Goal: Task Accomplishment & Management: Use online tool/utility

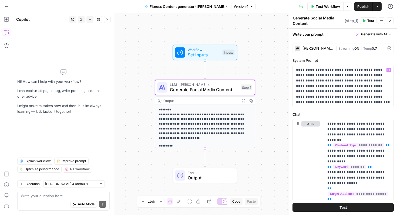
click at [335, 35] on div "Write your prompt Generate with AI" at bounding box center [343, 34] width 108 height 11
click at [313, 35] on div "Write your prompt Generate with AI" at bounding box center [343, 34] width 108 height 11
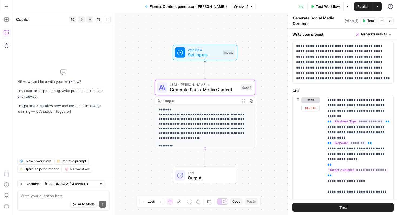
scroll to position [27, 0]
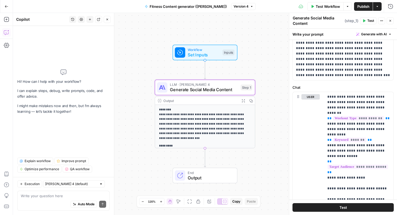
click at [349, 8] on icon "button" at bounding box center [347, 6] width 3 height 3
click at [6, 5] on icon "button" at bounding box center [7, 7] width 4 height 4
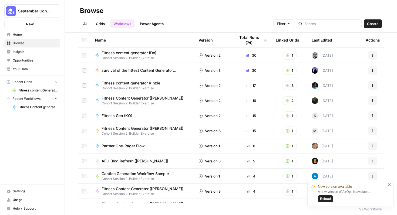
click at [100, 25] on link "Grids" at bounding box center [100, 23] width 15 height 9
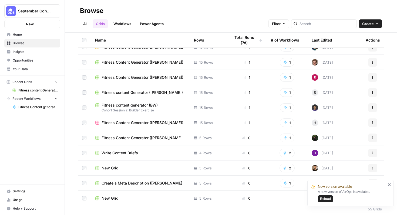
scroll to position [496, 0]
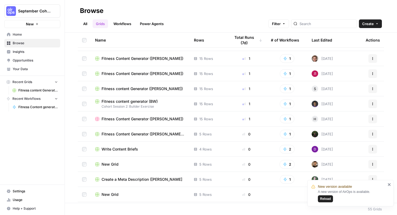
click at [151, 89] on span "Fitness content Generator (Srihari)" at bounding box center [142, 88] width 81 height 5
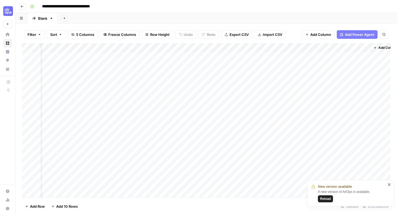
scroll to position [0, 46]
click at [356, 56] on div "Add Column" at bounding box center [206, 120] width 369 height 155
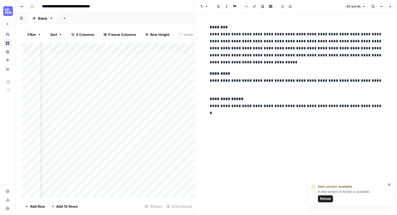
click at [390, 9] on button "Close" at bounding box center [390, 6] width 7 height 7
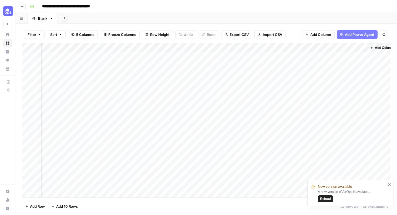
scroll to position [1, 39]
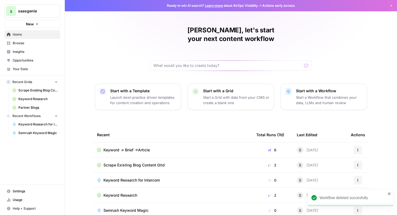
scroll to position [33, 0]
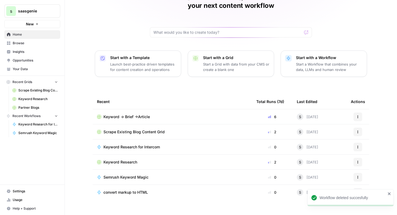
click at [135, 114] on span "Keyword -> Brief ->Article" at bounding box center [127, 116] width 46 height 5
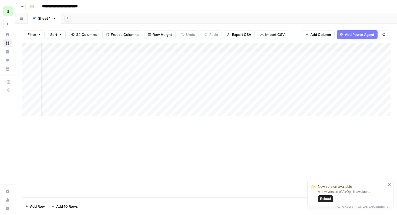
scroll to position [0, 878]
click at [154, 57] on div "Add Column" at bounding box center [206, 79] width 369 height 73
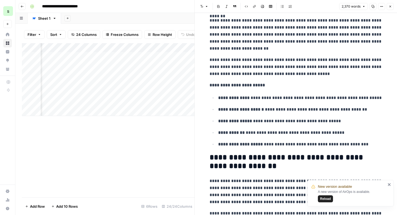
scroll to position [318, 0]
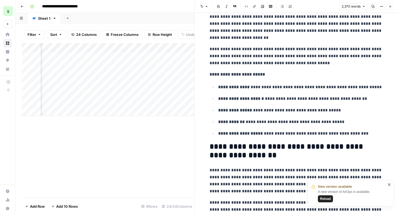
click at [326, 198] on span "Reload" at bounding box center [325, 199] width 11 height 5
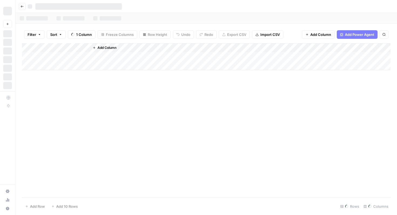
scroll to position [0, 898]
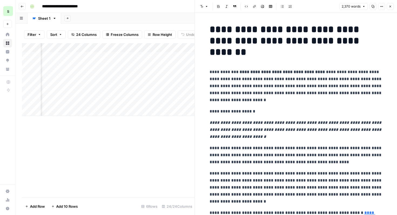
click at [393, 6] on button "Close" at bounding box center [390, 6] width 7 height 7
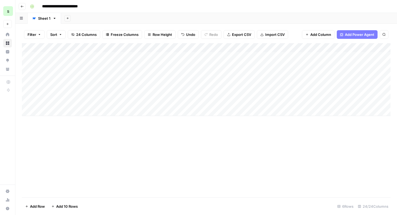
click at [24, 8] on button "Go back" at bounding box center [22, 6] width 7 height 7
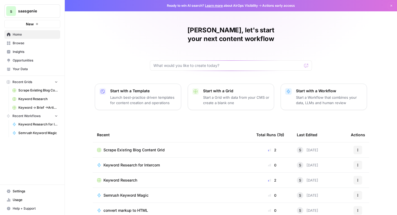
click at [304, 95] on p "Start a Workflow that combines your data, LLMs and human review" at bounding box center [329, 100] width 66 height 11
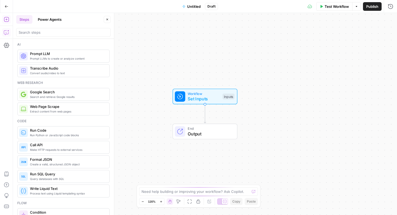
click at [5, 34] on icon "button" at bounding box center [6, 32] width 5 height 5
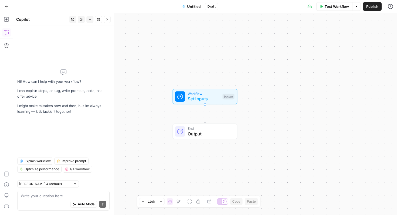
click at [52, 198] on textarea at bounding box center [63, 196] width 85 height 5
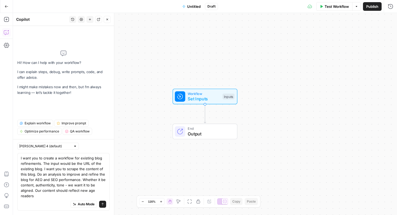
click at [68, 191] on textarea "I want you to create a workflow for existing blog refinements. The input would …" at bounding box center [63, 177] width 85 height 43
drag, startPoint x: 86, startPoint y: 192, endPoint x: 96, endPoint y: 192, distance: 9.7
click at [96, 192] on textarea "I want you to create a workflow for existing blog refinements. The input would …" at bounding box center [63, 177] width 85 height 43
click at [53, 200] on div "Auto Mode Send" at bounding box center [63, 205] width 85 height 12
click at [42, 195] on textarea "I want you to create a workflow for existing blog refinements. The input would …" at bounding box center [63, 177] width 85 height 43
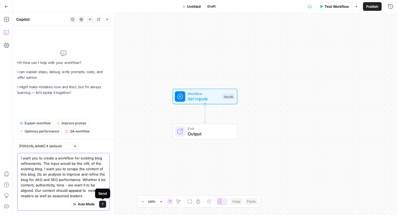
type textarea "I want you to create a workflow for existing blog refinements. The input would …"
click at [102, 205] on icon "submit" at bounding box center [102, 204] width 3 height 3
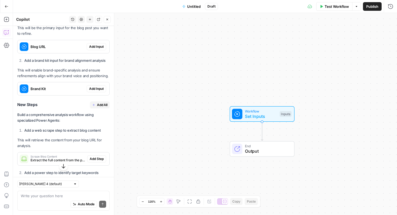
scroll to position [270, 0]
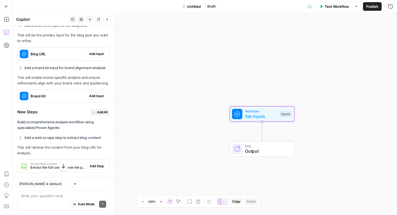
click at [100, 52] on span "Add Input" at bounding box center [96, 54] width 15 height 5
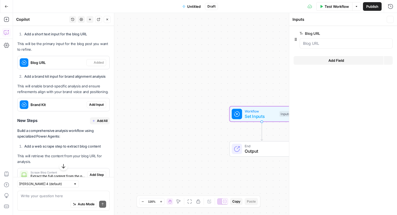
scroll to position [279, 0]
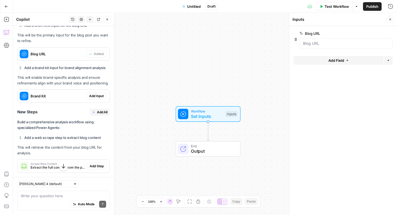
click at [318, 48] on div at bounding box center [346, 43] width 93 height 10
click at [319, 45] on URL "Blog URL" at bounding box center [346, 43] width 86 height 5
click at [327, 43] on URL "Blog URL" at bounding box center [346, 43] width 86 height 5
click at [345, 34] on label "Blog URL" at bounding box center [331, 33] width 63 height 5
click at [345, 41] on URL "Blog URL" at bounding box center [346, 43] width 86 height 5
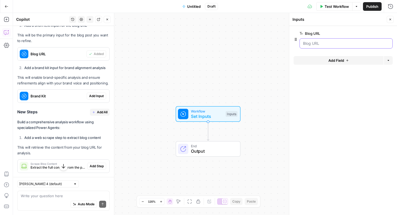
click at [342, 42] on URL "Blog URL" at bounding box center [346, 43] width 86 height 5
click at [342, 43] on URL "Blog URL" at bounding box center [346, 43] width 86 height 5
click at [95, 94] on span "Add Input" at bounding box center [96, 96] width 15 height 5
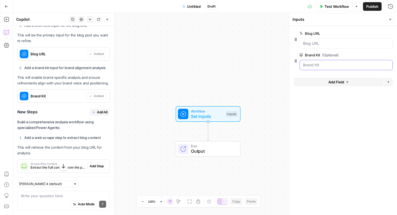
click at [314, 66] on Kit "Brand Kit (Optional)" at bounding box center [346, 64] width 86 height 5
click at [379, 56] on button "edit field" at bounding box center [375, 55] width 21 height 6
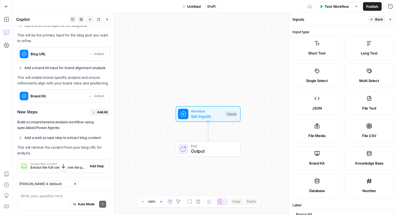
click at [377, 20] on span "Back" at bounding box center [379, 19] width 8 height 5
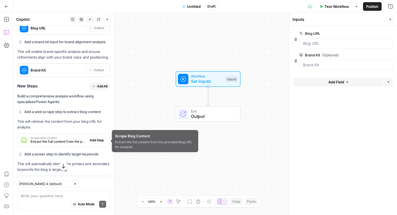
scroll to position [306, 0]
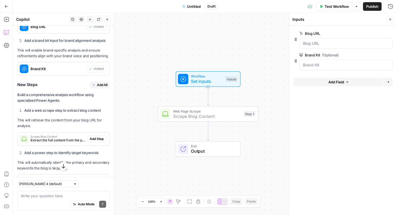
click at [99, 137] on span "Add Step" at bounding box center [97, 139] width 14 height 5
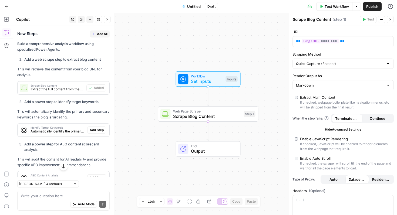
scroll to position [358, 0]
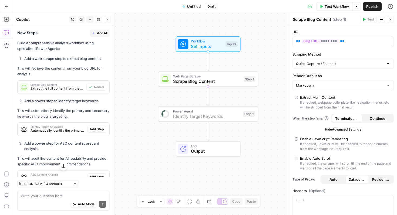
click at [101, 127] on span "Add Step" at bounding box center [97, 129] width 14 height 5
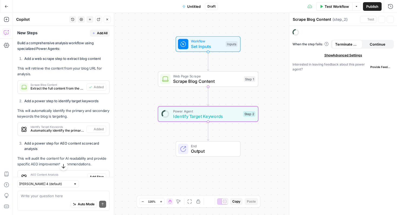
type textarea "Identify Target Keywords"
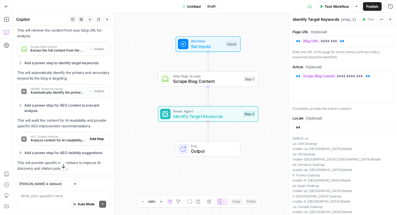
scroll to position [407, 0]
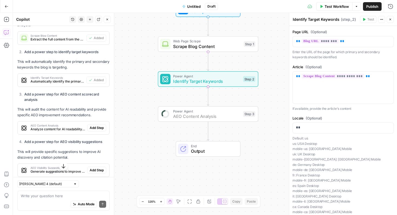
click at [98, 126] on span "Add Step" at bounding box center [97, 128] width 14 height 5
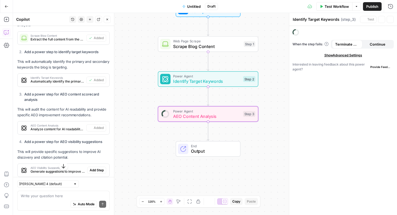
type textarea "AEO Content Analysis"
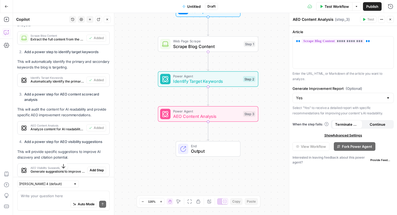
scroll to position [443, 0]
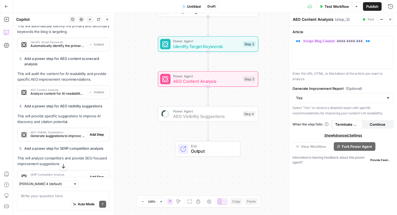
click at [99, 132] on span "Add Step" at bounding box center [97, 134] width 14 height 5
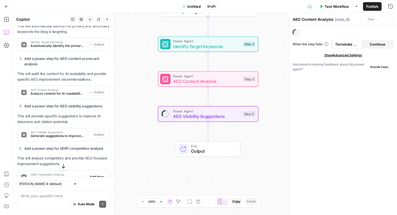
type textarea "AEO Visibility Suggestions"
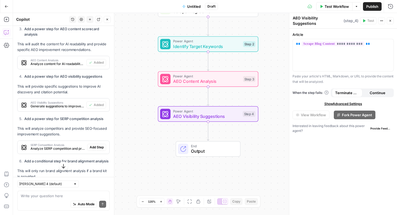
scroll to position [477, 0]
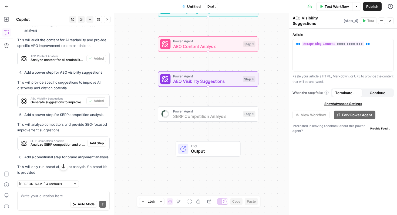
click at [98, 141] on span "Add Step" at bounding box center [97, 143] width 14 height 5
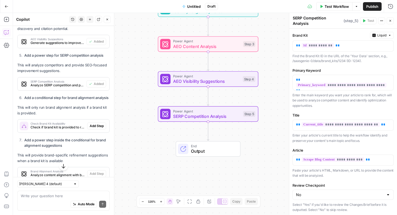
scroll to position [536, 0]
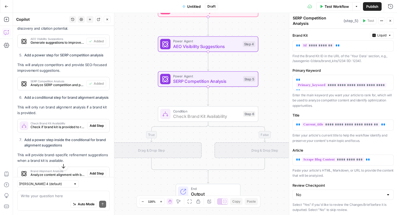
click at [98, 127] on span "Add Step" at bounding box center [97, 126] width 14 height 5
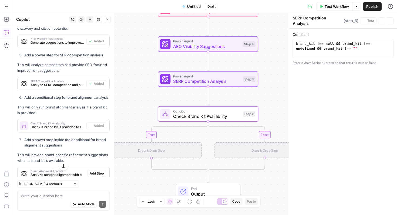
type textarea "Check Brand Kit Availability"
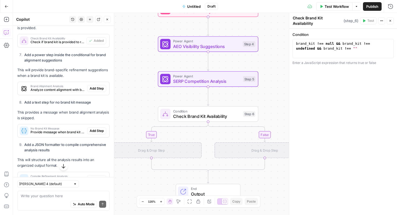
scroll to position [618, 0]
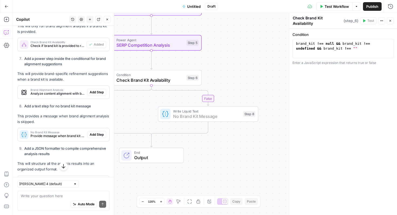
click at [93, 135] on span "Add Step" at bounding box center [97, 134] width 14 height 5
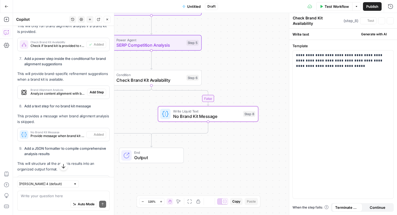
type textarea "No Brand Kit Message"
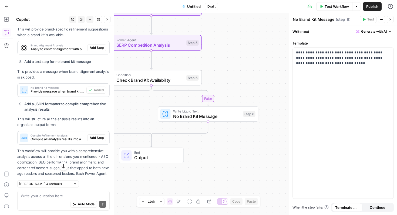
scroll to position [667, 0]
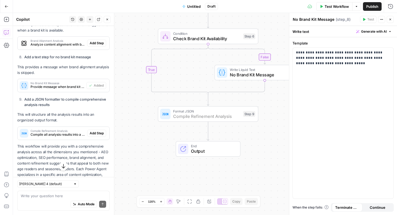
click at [99, 133] on span "Add Step" at bounding box center [97, 133] width 14 height 5
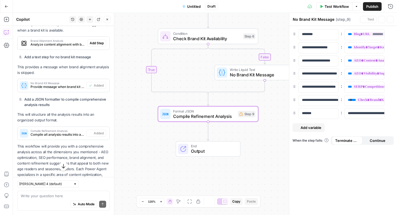
type textarea "Compile Refinement Analysis"
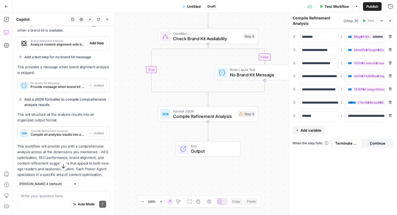
scroll to position [692, 0]
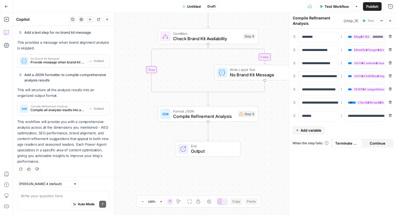
click at [338, 7] on span "Test Workflow" at bounding box center [337, 6] width 24 height 5
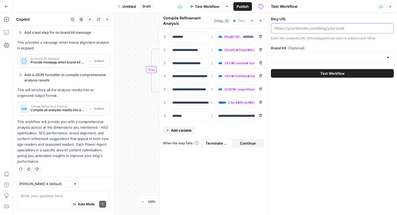
click at [320, 28] on input "Blog URL" at bounding box center [333, 28] width 116 height 5
paste input "https://www.saasgenie.ai/best-itsm-servicenow-alternatives"
type input "https://www.saasgenie.ai/best-itsm-servicenow-alternatives"
click at [313, 54] on div at bounding box center [332, 57] width 123 height 10
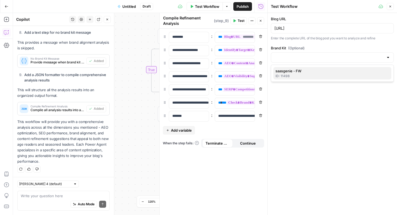
click at [309, 74] on span "saasgenie - FW" at bounding box center [332, 70] width 112 height 5
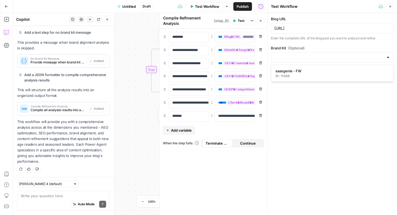
type input "saasgenie - FW"
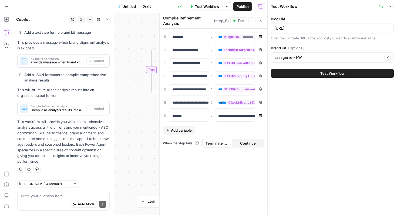
click at [309, 74] on button "Test Workflow" at bounding box center [332, 73] width 123 height 9
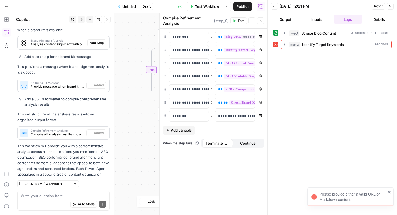
scroll to position [692, 0]
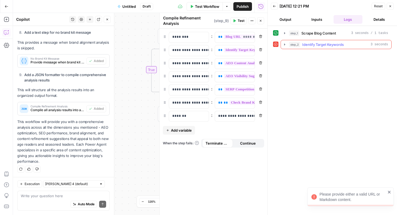
click at [323, 47] on button "step_2 Identify Target Keywords 3 seconds" at bounding box center [336, 44] width 111 height 9
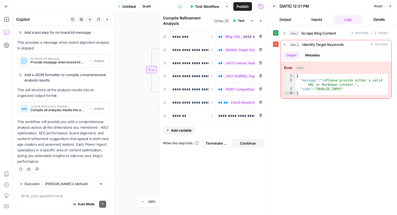
click at [390, 7] on icon "button" at bounding box center [390, 6] width 3 height 3
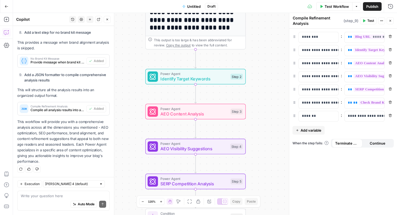
click at [204, 86] on div "**********" at bounding box center [205, 114] width 384 height 202
click at [207, 78] on span "Identify Target Keywords" at bounding box center [194, 78] width 67 height 6
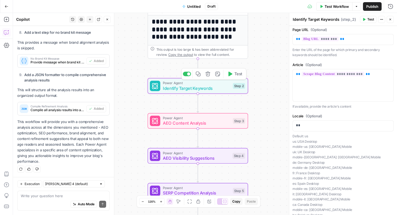
click at [212, 86] on span "Identify Target Keywords" at bounding box center [196, 88] width 67 height 6
click at [345, 42] on div "** ******** **" at bounding box center [343, 39] width 101 height 11
click at [391, 39] on button "Variables Menu" at bounding box center [389, 39] width 4 height 4
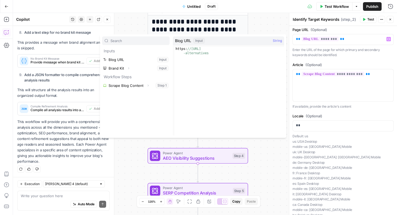
click at [361, 53] on p "Enter the URL of the page for which primary and secondary keywords should be id…" at bounding box center [343, 52] width 101 height 11
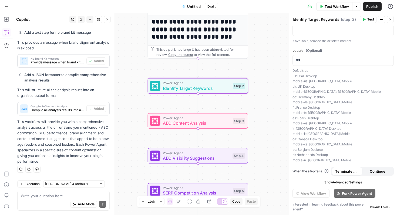
scroll to position [0, 0]
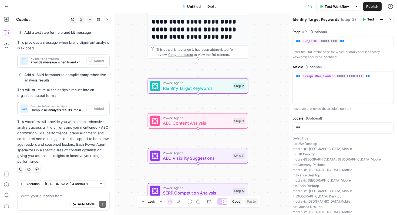
click at [368, 19] on span "Test" at bounding box center [371, 19] width 7 height 5
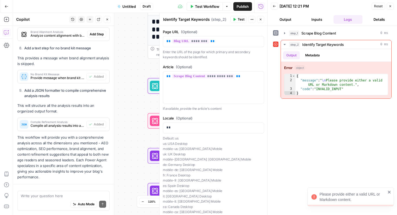
scroll to position [692, 0]
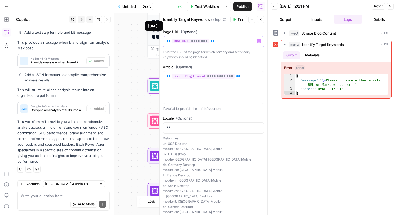
click at [205, 42] on span "********" at bounding box center [190, 41] width 37 height 5
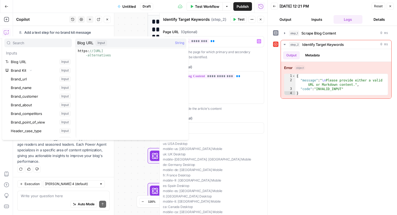
click at [242, 58] on p "Enter the URL of the page for which primary and secondary keywords should be id…" at bounding box center [213, 54] width 101 height 11
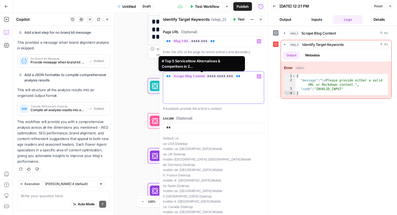
click at [228, 76] on span "**********" at bounding box center [203, 76] width 63 height 5
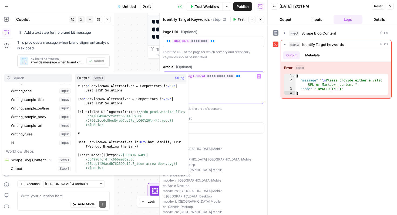
click at [247, 96] on div "**********" at bounding box center [213, 88] width 101 height 32
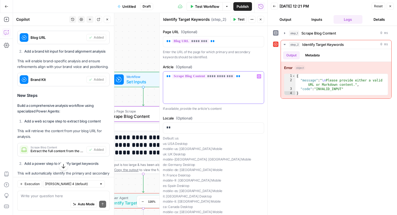
scroll to position [293, 0]
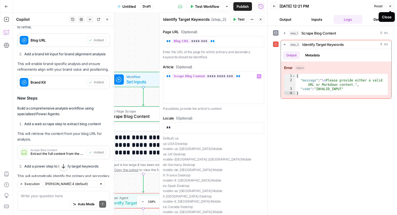
click at [390, 6] on icon "button" at bounding box center [390, 6] width 3 height 3
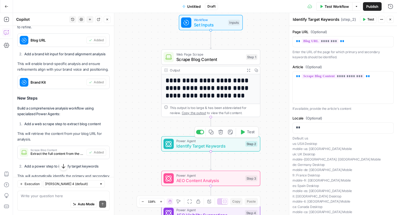
click at [235, 146] on span "Identify Target Keywords" at bounding box center [209, 146] width 66 height 6
click at [244, 133] on icon "button" at bounding box center [242, 132] width 5 height 5
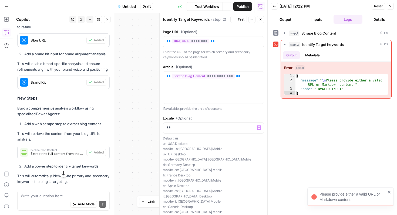
scroll to position [293, 0]
click at [344, 197] on div "Please provide either a valid URL or Markdown content." at bounding box center [353, 197] width 66 height 11
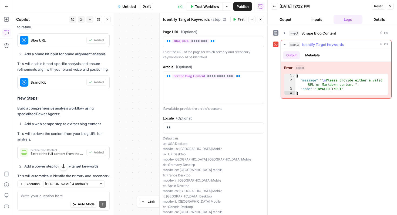
click at [285, 45] on icon "button" at bounding box center [285, 44] width 2 height 1
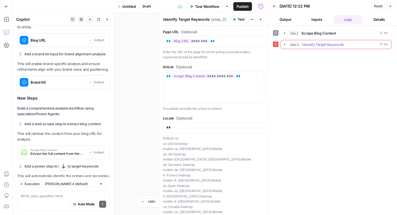
click at [285, 45] on icon "button" at bounding box center [284, 45] width 1 height 2
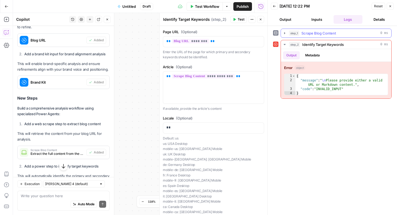
click at [284, 32] on icon "button" at bounding box center [285, 33] width 4 height 4
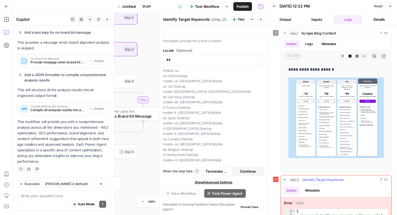
scroll to position [22, 0]
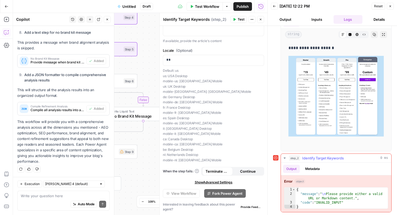
click at [322, 168] on button "Metadata" at bounding box center [312, 169] width 21 height 8
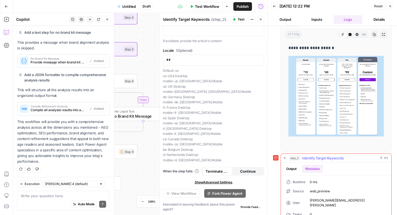
scroll to position [26, 0]
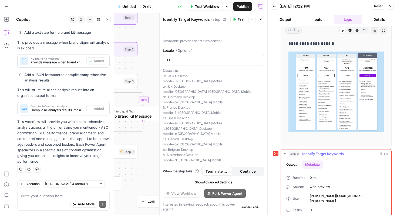
click at [283, 164] on button "Output" at bounding box center [291, 165] width 17 height 8
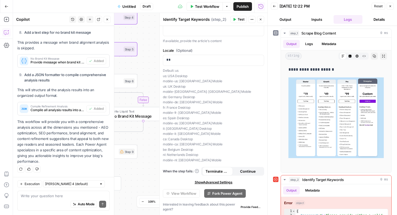
scroll to position [22, 0]
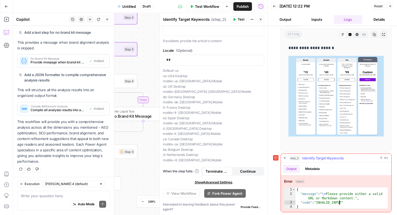
click at [339, 202] on div "{ "message" : " \n Please provide either a valid URL or Markdown content." , "c…" at bounding box center [342, 203] width 92 height 30
click at [353, 198] on div "{ "message" : " \n Please provide either a valid URL or Markdown content." , "c…" at bounding box center [342, 203] width 92 height 30
type textarea "**********"
click at [328, 160] on span "Identify Target Keywords" at bounding box center [323, 158] width 42 height 5
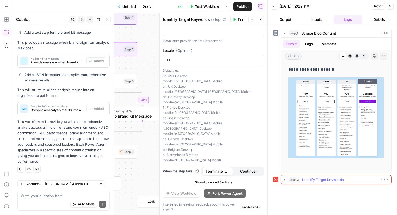
scroll to position [0, 0]
click at [328, 181] on span "Identify Target Keywords" at bounding box center [323, 179] width 42 height 5
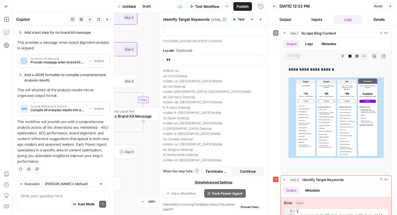
click at [276, 181] on icon at bounding box center [276, 180] width 4 height 4
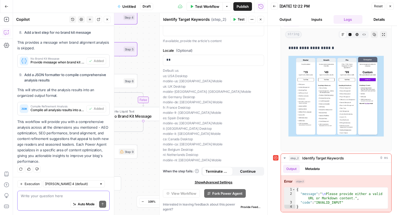
click at [39, 198] on textarea at bounding box center [63, 196] width 85 height 5
type textarea "W"
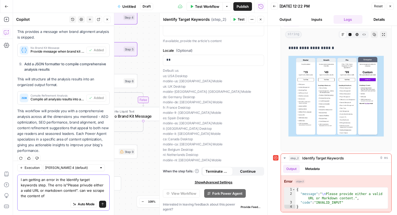
scroll to position [708, 0]
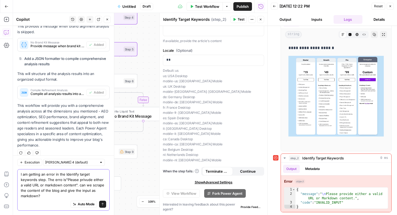
type textarea "I am getting an error in the Identify target keywords step. The erro is"Please …"
click at [105, 203] on button "Send" at bounding box center [102, 204] width 7 height 7
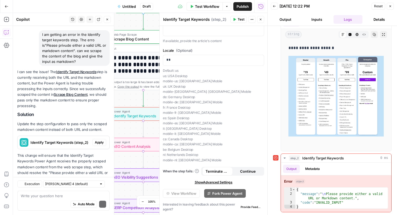
scroll to position [858, 0]
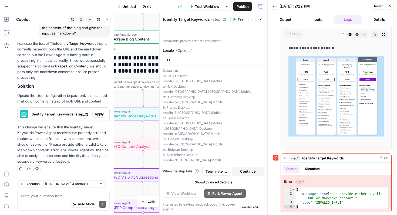
click at [102, 115] on span "Apply" at bounding box center [99, 114] width 9 height 5
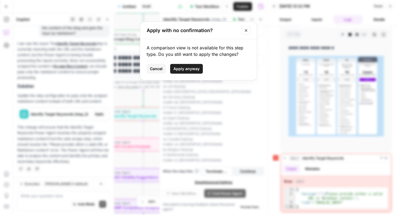
click at [196, 69] on span "Apply anyway" at bounding box center [187, 68] width 26 height 5
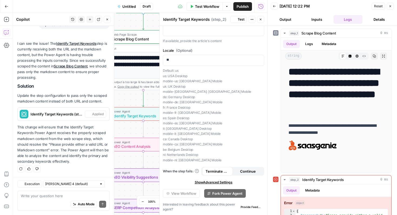
scroll to position [68, 0]
click at [236, 19] on button "Test" at bounding box center [239, 19] width 16 height 7
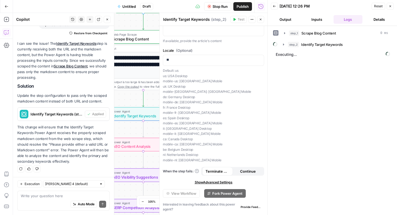
scroll to position [0, 0]
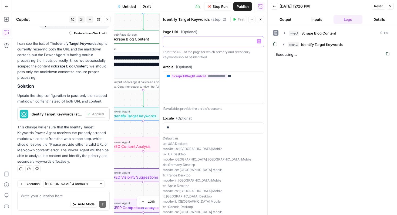
click at [225, 41] on p at bounding box center [213, 41] width 94 height 5
click at [259, 42] on icon "button" at bounding box center [259, 41] width 3 height 3
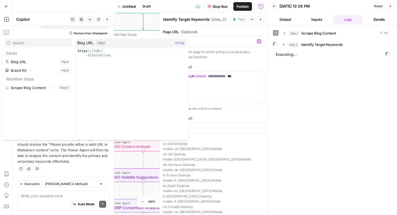
click at [235, 56] on p "Enter the URL of the page for which primary and secondary keywords should be id…" at bounding box center [213, 54] width 101 height 11
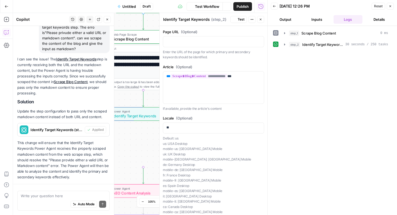
scroll to position [866, 0]
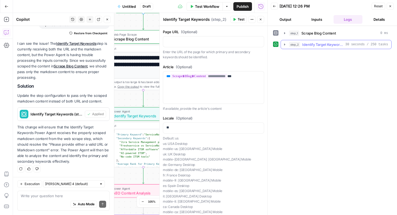
click at [285, 44] on icon "button" at bounding box center [285, 44] width 4 height 4
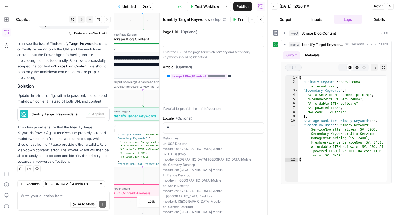
click at [207, 6] on span "Test Workflow" at bounding box center [207, 6] width 24 height 5
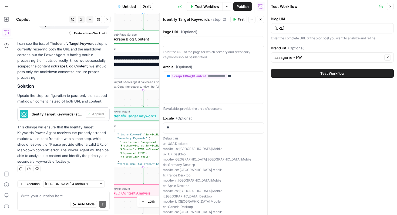
click at [334, 76] on button "Test Workflow" at bounding box center [332, 73] width 123 height 9
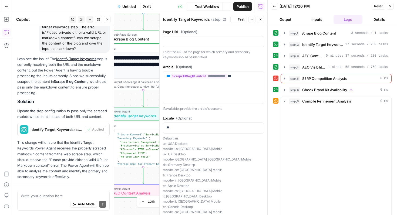
scroll to position [866, 0]
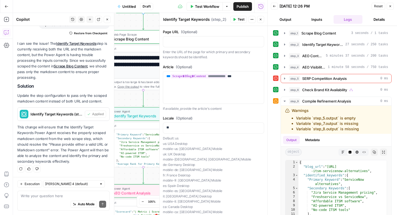
click at [275, 78] on icon at bounding box center [276, 78] width 4 height 4
click at [278, 77] on div at bounding box center [275, 78] width 5 height 5
click at [276, 78] on icon at bounding box center [276, 78] width 4 height 4
click at [307, 80] on span "SERP Competition Analysis" at bounding box center [324, 78] width 45 height 5
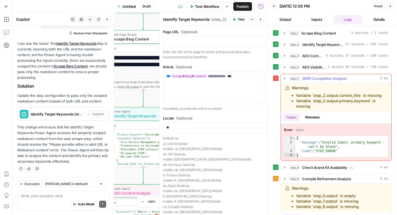
click at [341, 148] on div "{ "message" : "Invalid Input: primary_keyword - can't be blank" , "code" : "STE…" at bounding box center [342, 151] width 92 height 30
click at [316, 106] on li "Variable `step_2.output.primary_keyword` is missing" at bounding box center [341, 103] width 91 height 11
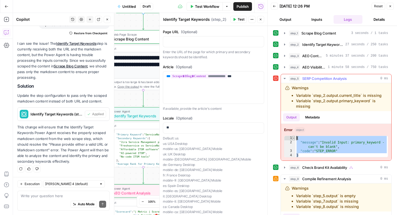
drag, startPoint x: 308, startPoint y: 156, endPoint x: 294, endPoint y: 136, distance: 24.1
click at [294, 136] on div "* 1 2 3 4 { "message" : "Invalid Input: primary_keyword - can't be blank" , "co…" at bounding box center [336, 147] width 104 height 22
type textarea "**********"
click at [59, 194] on textarea at bounding box center [63, 196] width 85 height 5
paste textarea "{ "message": "Invalid Input: primary_keyword - can't be blank", "code": "STEP_E…"
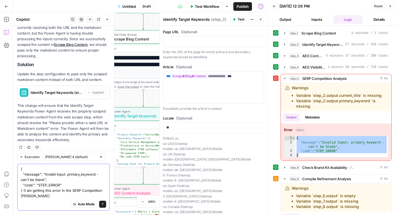
scroll to position [894, 0]
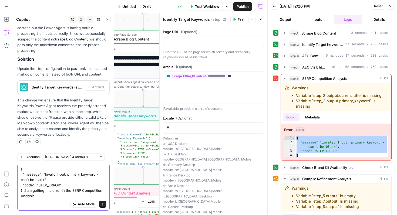
type textarea "{ "message": "Invalid Input: primary_keyword - can't be blank", "code": "STEP_E…"
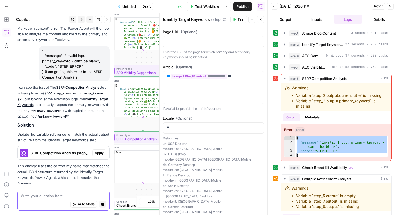
scroll to position [973, 0]
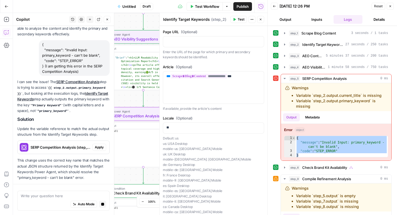
click at [103, 148] on span "Apply" at bounding box center [99, 147] width 9 height 5
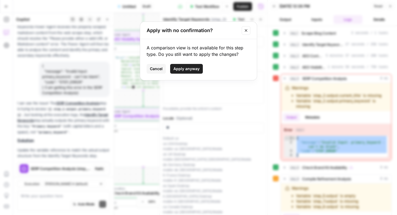
scroll to position [1010, 0]
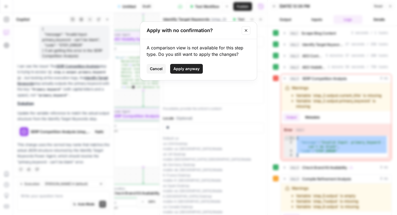
click at [190, 68] on span "Apply anyway" at bounding box center [187, 68] width 26 height 5
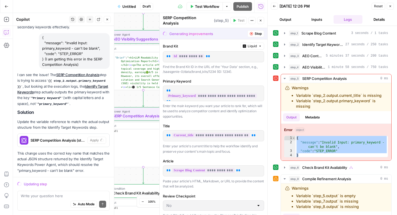
scroll to position [992, 0]
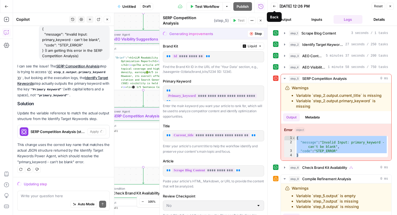
click at [273, 6] on icon "button" at bounding box center [274, 6] width 3 height 2
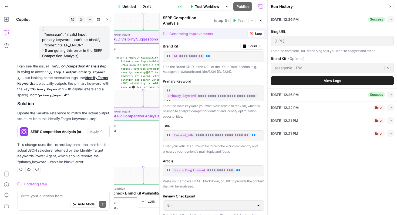
click at [391, 7] on icon "button" at bounding box center [390, 6] width 3 height 3
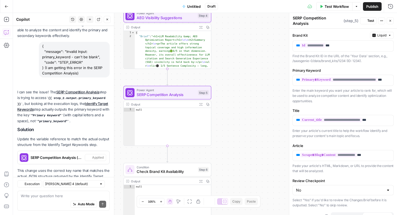
scroll to position [1018, 0]
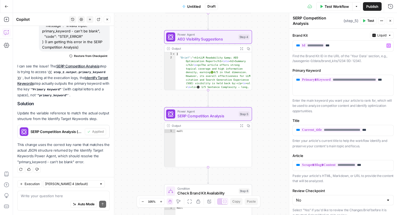
click at [335, 7] on span "Test Workflow" at bounding box center [337, 6] width 24 height 5
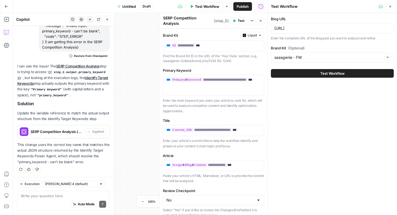
click at [330, 75] on span "Test Workflow" at bounding box center [333, 73] width 24 height 5
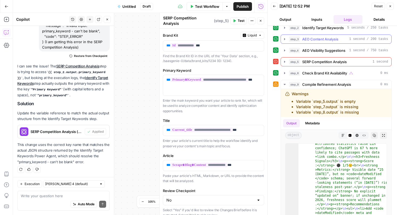
scroll to position [15, 0]
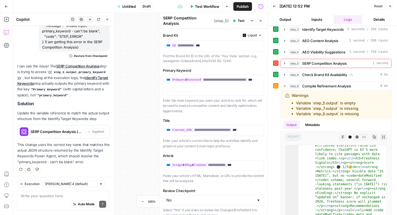
click at [276, 64] on icon at bounding box center [276, 63] width 4 height 4
click at [276, 63] on icon at bounding box center [276, 63] width 4 height 4
click at [393, 6] on button "Close" at bounding box center [390, 6] width 7 height 7
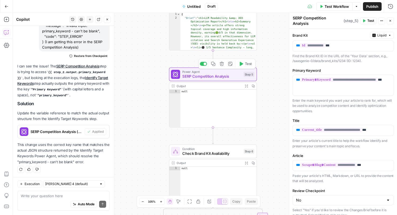
click at [234, 71] on span "Power Agent" at bounding box center [211, 72] width 59 height 5
click at [235, 78] on span "SERP Competition Analysis" at bounding box center [211, 77] width 59 height 6
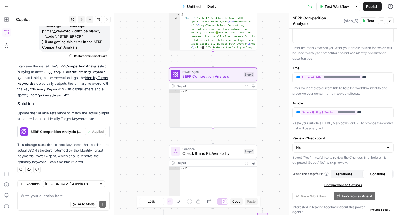
scroll to position [0, 0]
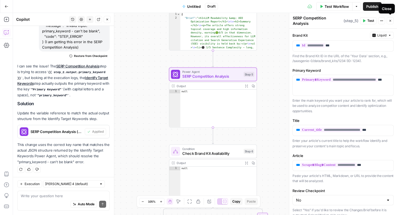
click at [357, 7] on icon "button" at bounding box center [356, 6] width 3 height 3
click at [374, 8] on span "Publish" at bounding box center [372, 6] width 12 height 5
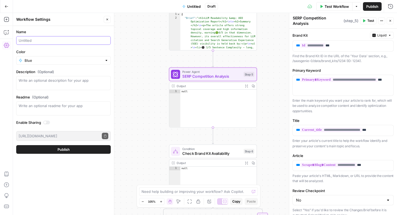
click at [69, 38] on input "Name" at bounding box center [64, 40] width 90 height 5
type input "I"
type input "R"
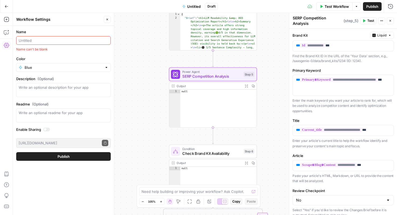
type input "U"
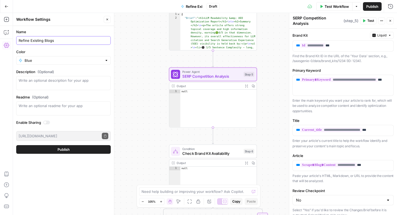
type input "Refine Existing Blogs"
click at [90, 65] on form "Name Refine Existing Blogs Color Blue Description (Optional) Readme (Optional) …" at bounding box center [63, 91] width 101 height 131
click at [90, 58] on input "Color" at bounding box center [64, 60] width 78 height 5
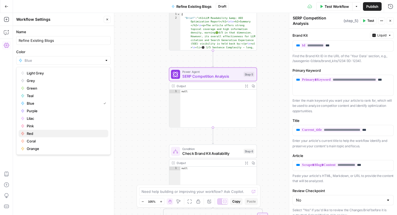
click at [44, 135] on span "Red" at bounding box center [65, 133] width 77 height 5
type input "Red"
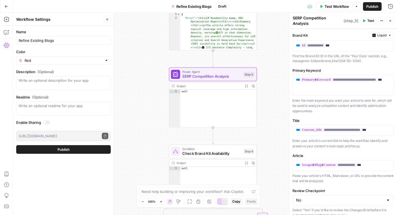
click at [85, 150] on button "Publish" at bounding box center [63, 149] width 95 height 9
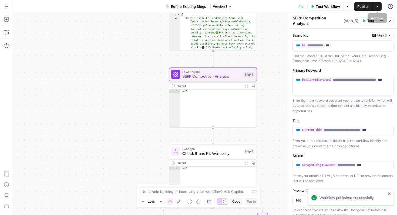
click at [378, 6] on icon "button" at bounding box center [377, 6] width 3 height 3
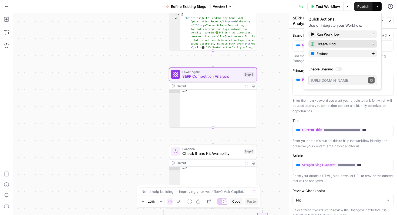
click at [362, 42] on span "Create Grid" at bounding box center [342, 43] width 51 height 5
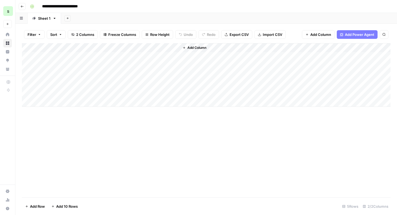
click at [85, 60] on div "Add Column" at bounding box center [206, 75] width 369 height 64
paste textarea "**********"
type textarea "**********"
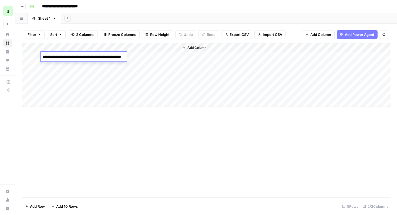
click at [202, 60] on div "Add Column" at bounding box center [285, 75] width 211 height 64
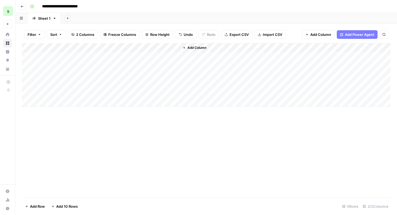
click at [148, 58] on div "Add Column" at bounding box center [206, 75] width 369 height 64
click at [350, 56] on div "Add Column" at bounding box center [206, 75] width 369 height 64
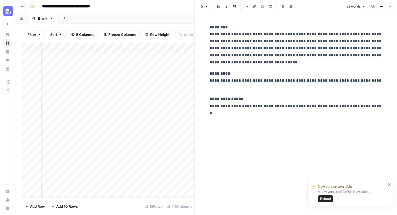
scroll to position [0, 46]
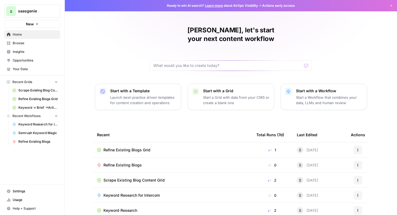
click at [38, 108] on span "Keyword -> Brief ->Article" at bounding box center [37, 107] width 39 height 5
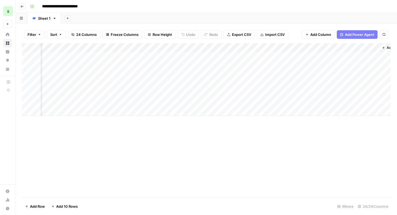
scroll to position [0, 1099]
click at [238, 58] on div "Add Column" at bounding box center [206, 79] width 369 height 73
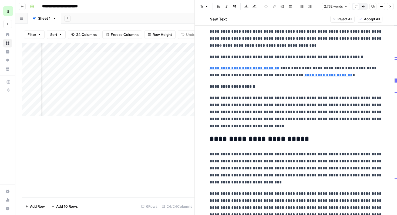
scroll to position [156, 0]
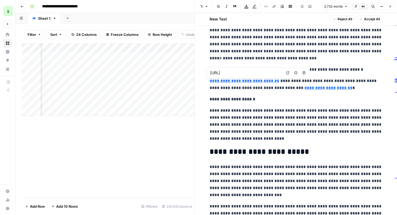
click at [273, 73] on input "[URL]" at bounding box center [246, 72] width 72 height 5
click at [226, 81] on link "**********" at bounding box center [245, 81] width 70 height 4
click at [236, 74] on input "[URL]" at bounding box center [246, 72] width 72 height 5
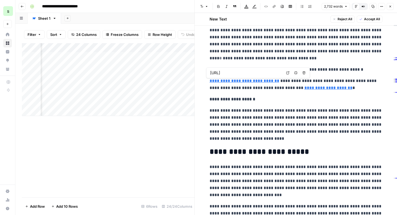
drag, startPoint x: 211, startPoint y: 73, endPoint x: 292, endPoint y: 75, distance: 80.8
click at [292, 75] on div "[URL] Open in a new tab Remove link Remove link and delete text" at bounding box center [258, 73] width 104 height 11
click at [271, 80] on link "**********" at bounding box center [245, 81] width 70 height 4
click at [271, 73] on input "[URL]" at bounding box center [246, 72] width 72 height 5
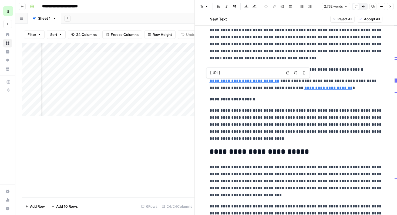
drag, startPoint x: 211, startPoint y: 73, endPoint x: 292, endPoint y: 70, distance: 81.4
click at [292, 70] on div "[URL] Open in a new tab Remove link Remove link and delete text" at bounding box center [258, 73] width 104 height 11
paste input "[URL]"
type input "[URL]"
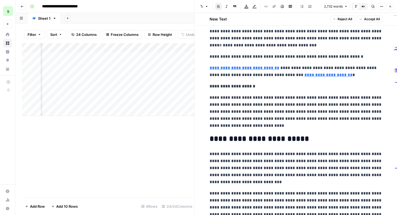
scroll to position [165, 0]
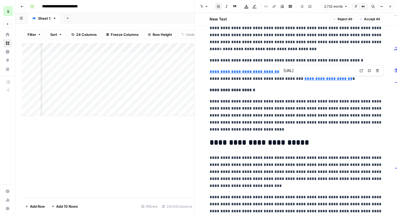
click at [308, 79] on link "**********" at bounding box center [329, 79] width 48 height 4
click at [328, 79] on link "**********" at bounding box center [329, 79] width 48 height 4
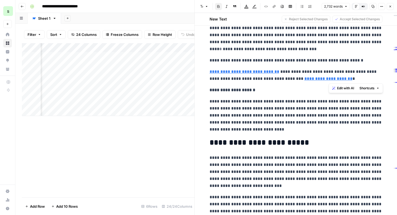
click at [368, 89] on span "Shortcuts" at bounding box center [367, 88] width 15 height 5
click at [318, 81] on link "**********" at bounding box center [329, 79] width 48 height 4
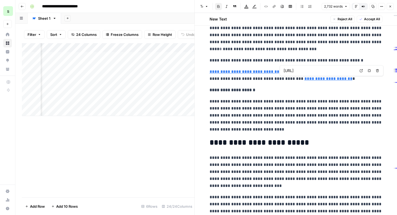
click at [336, 71] on input "[URL]" at bounding box center [320, 70] width 72 height 5
drag, startPoint x: 346, startPoint y: 71, endPoint x: 284, endPoint y: 72, distance: 62.7
click at [284, 72] on input "[URL]" at bounding box center [320, 70] width 72 height 5
click at [322, 73] on input "[URL]" at bounding box center [320, 70] width 72 height 5
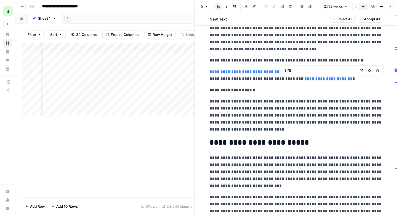
drag, startPoint x: 346, startPoint y: 71, endPoint x: 284, endPoint y: 67, distance: 62.6
click at [284, 67] on span "[URL]" at bounding box center [319, 71] width 75 height 10
paste input "[URL]"
type input "[URL]"
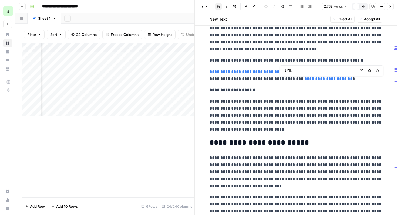
scroll to position [22, 0]
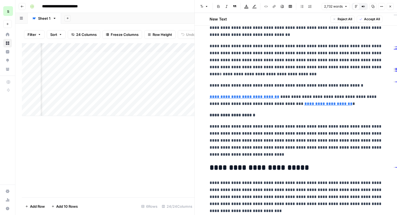
scroll to position [159, 0]
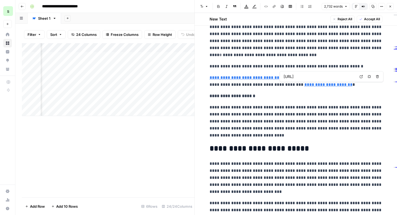
type input "[URL]"
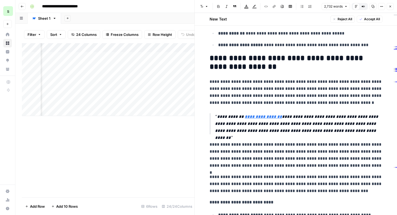
scroll to position [443, 0]
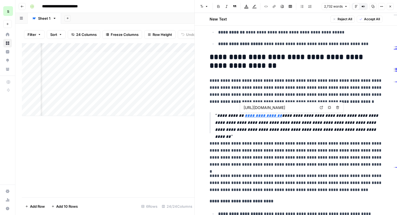
click at [323, 107] on link "Open in a new tab" at bounding box center [321, 107] width 7 height 7
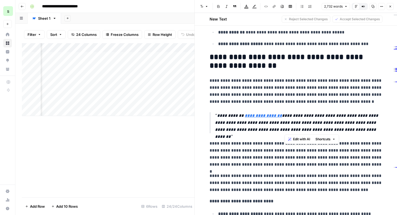
drag, startPoint x: 285, startPoint y: 123, endPoint x: 367, endPoint y: 131, distance: 81.7
click at [367, 131] on p "**********" at bounding box center [299, 122] width 168 height 21
copy p "**********"
click at [372, 126] on p "**********" at bounding box center [299, 122] width 168 height 21
click at [393, 9] on button "Close" at bounding box center [390, 6] width 7 height 7
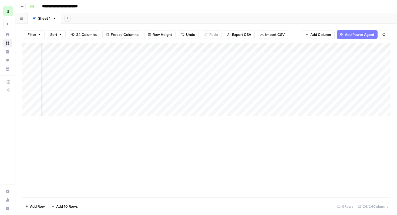
scroll to position [0, 1044]
click at [252, 56] on div "Add Column" at bounding box center [206, 79] width 369 height 73
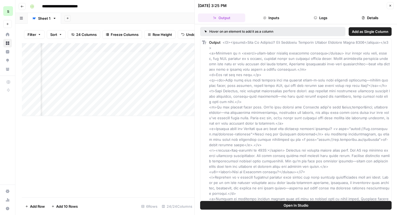
click at [390, 6] on icon "button" at bounding box center [390, 5] width 3 height 3
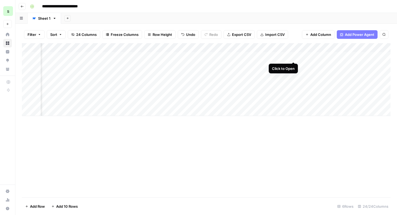
click at [294, 55] on div "Add Column" at bounding box center [206, 79] width 369 height 73
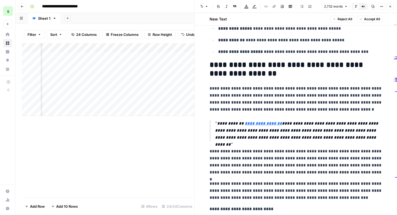
scroll to position [435, 0]
drag, startPoint x: 372, startPoint y: 136, endPoint x: 214, endPoint y: 120, distance: 159.0
click at [214, 120] on blockquote "**********" at bounding box center [296, 130] width 173 height 21
click at [231, 147] on span "Edit with AI" at bounding box center [233, 147] width 17 height 5
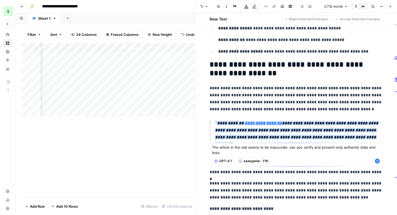
type textarea "The article in the stat seems to be inaccurate. can you verify and present only…"
click at [378, 161] on icon "button" at bounding box center [377, 161] width 5 height 5
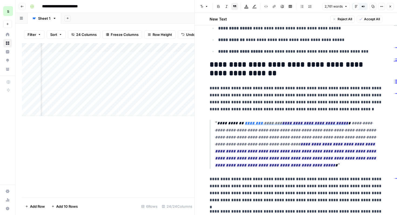
click at [256, 124] on link "**********" at bounding box center [297, 123] width 104 height 7
click at [245, 124] on link "**********" at bounding box center [297, 123] width 104 height 7
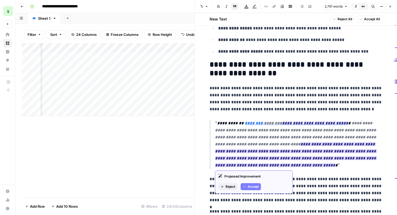
click at [335, 167] on ins "**********" at bounding box center [296, 154] width 162 height 25
drag, startPoint x: 337, startPoint y: 166, endPoint x: 298, endPoint y: 144, distance: 45.5
click at [298, 144] on p "**********" at bounding box center [299, 144] width 168 height 49
copy p "**********"
click at [232, 185] on span "Reject" at bounding box center [231, 187] width 10 height 5
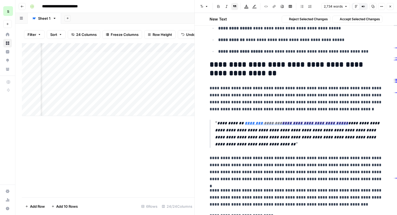
drag, startPoint x: 305, startPoint y: 144, endPoint x: 213, endPoint y: 124, distance: 94.6
click at [213, 124] on blockquote "**********" at bounding box center [296, 134] width 173 height 28
click at [288, 142] on p "**********" at bounding box center [299, 134] width 168 height 28
drag, startPoint x: 302, startPoint y: 145, endPoint x: 212, endPoint y: 124, distance: 93.1
click at [212, 124] on blockquote "**********" at bounding box center [296, 134] width 173 height 28
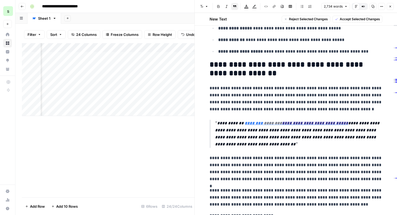
click at [288, 145] on p "**********" at bounding box center [299, 134] width 168 height 28
drag, startPoint x: 304, startPoint y: 144, endPoint x: 209, endPoint y: 124, distance: 97.6
click at [248, 132] on p "**********" at bounding box center [299, 134] width 168 height 28
click at [318, 111] on p "**********" at bounding box center [296, 99] width 173 height 28
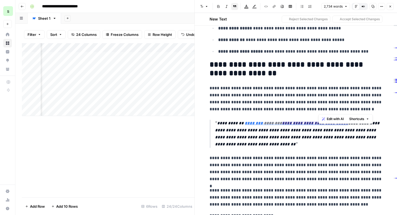
drag, startPoint x: 332, startPoint y: 111, endPoint x: 340, endPoint y: 111, distance: 7.8
click at [340, 111] on p "**********" at bounding box center [296, 99] width 173 height 28
drag, startPoint x: 300, startPoint y: 145, endPoint x: 215, endPoint y: 122, distance: 88.8
click at [215, 122] on blockquote "**********" at bounding box center [296, 134] width 173 height 28
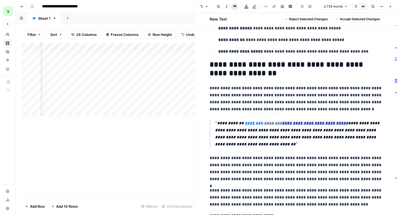
drag, startPoint x: 314, startPoint y: 129, endPoint x: 314, endPoint y: 126, distance: 3.3
click at [314, 129] on p "**********" at bounding box center [299, 134] width 168 height 28
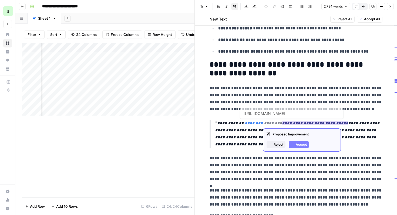
click at [315, 124] on ins "**********" at bounding box center [315, 123] width 66 height 4
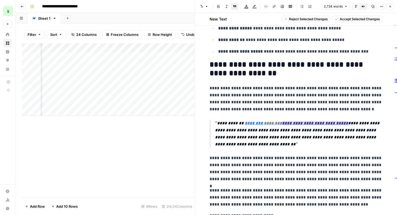
click at [315, 124] on ins "**********" at bounding box center [315, 123] width 66 height 4
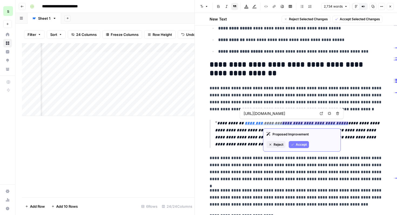
click at [295, 143] on button "Accept" at bounding box center [299, 144] width 20 height 7
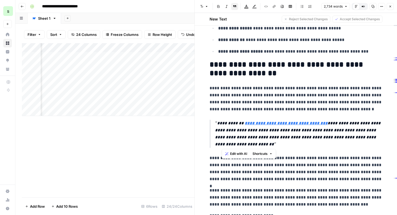
drag, startPoint x: 255, startPoint y: 145, endPoint x: 214, endPoint y: 123, distance: 47.0
click at [214, 123] on blockquote "**********" at bounding box center [296, 134] width 173 height 28
click at [235, 154] on span "Edit with AI" at bounding box center [233, 154] width 17 height 5
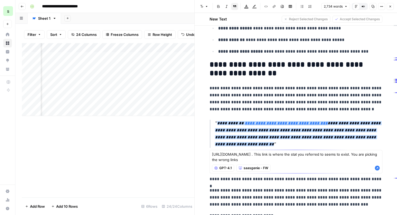
type textarea "https://www.mckinsey.com/industries/retail/our-insights/personalizing-the-custo…"
click at [379, 171] on icon "button" at bounding box center [377, 168] width 5 height 5
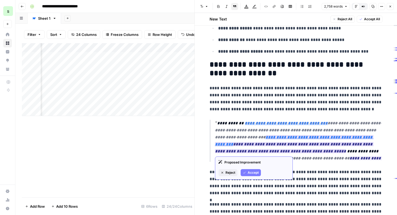
click at [252, 174] on span "Accept" at bounding box center [253, 173] width 11 height 5
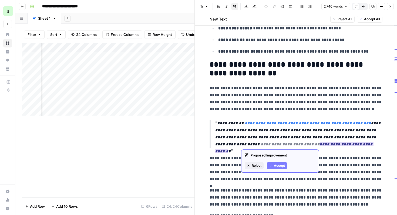
click at [281, 165] on span "Accept" at bounding box center [279, 166] width 11 height 5
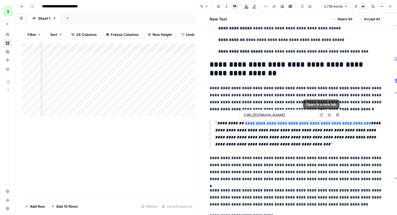
click at [322, 116] on icon at bounding box center [321, 115] width 3 height 3
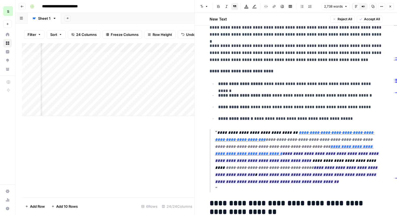
scroll to position [596, 0]
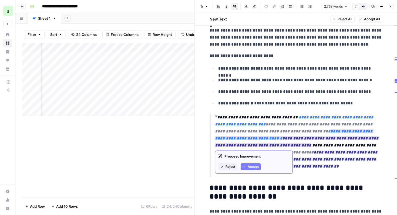
click at [253, 167] on span "Accept" at bounding box center [253, 167] width 11 height 5
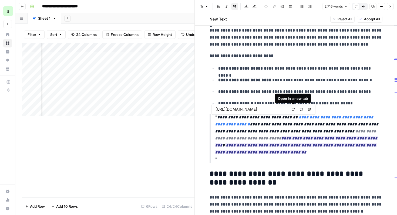
click at [293, 110] on icon at bounding box center [293, 109] width 3 height 3
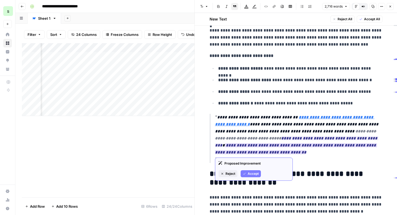
click at [254, 174] on span "Accept" at bounding box center [253, 174] width 11 height 5
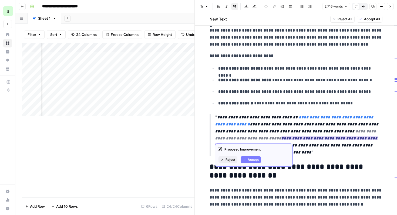
click at [255, 159] on span "Accept" at bounding box center [253, 160] width 11 height 5
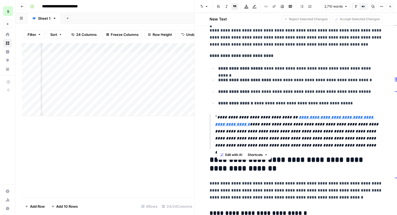
drag, startPoint x: 359, startPoint y: 145, endPoint x: 210, endPoint y: 119, distance: 151.5
click at [210, 119] on blockquote "**********" at bounding box center [296, 131] width 173 height 35
click at [236, 156] on span "Edit with AI" at bounding box center [233, 155] width 17 height 5
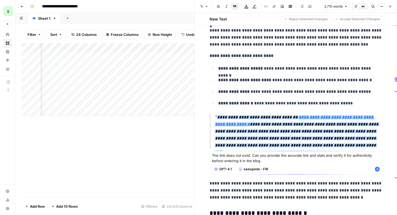
type textarea "The link does not exist. Can you provide the accurate link and stats and verify…"
click at [228, 172] on button "GPT-4.1" at bounding box center [223, 169] width 22 height 7
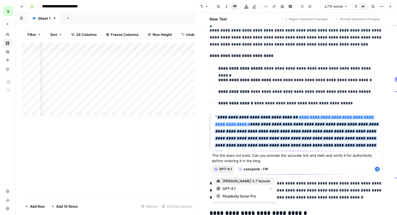
click at [237, 181] on span "Claude 3.7 Sonnet" at bounding box center [247, 181] width 48 height 5
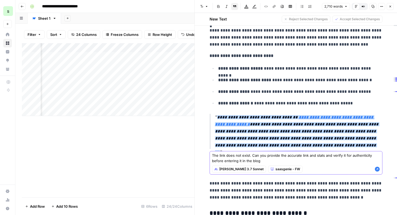
click at [377, 170] on icon "button" at bounding box center [377, 169] width 5 height 5
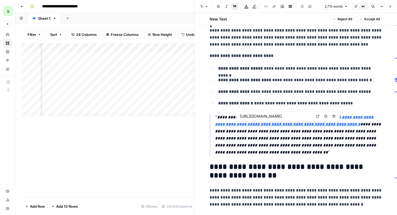
click at [316, 116] on link "Open in a new tab" at bounding box center [318, 116] width 7 height 7
type input "https://www.gartner.com/en/customer-service-support/insights/optimize-service-f…"
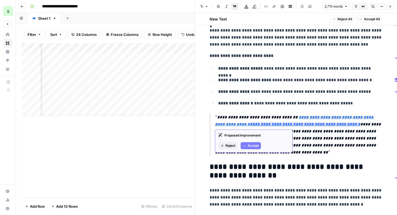
click at [253, 146] on span "Accept" at bounding box center [253, 146] width 11 height 5
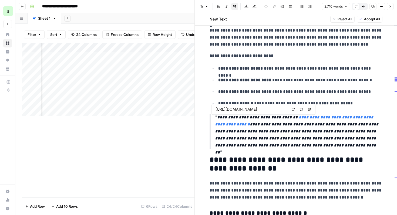
click at [303, 117] on link "**********" at bounding box center [295, 120] width 160 height 11
click at [294, 110] on icon at bounding box center [293, 109] width 3 height 3
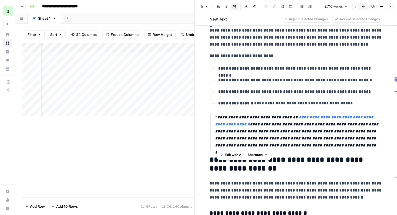
drag, startPoint x: 214, startPoint y: 117, endPoint x: 360, endPoint y: 148, distance: 149.4
click at [360, 148] on blockquote "**********" at bounding box center [296, 131] width 173 height 35
click at [236, 155] on span "Edit with AI" at bounding box center [233, 155] width 17 height 5
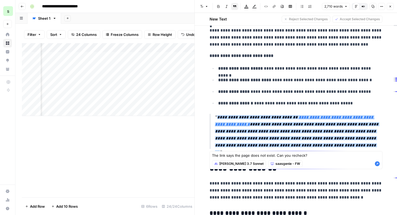
type textarea "The link says the page does not exist. Can you recheck?"
click at [378, 165] on icon "button" at bounding box center [377, 164] width 5 height 5
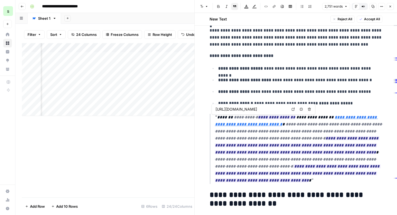
click at [342, 118] on link "**********" at bounding box center [296, 120] width 163 height 11
click at [353, 115] on link "**********" at bounding box center [296, 120] width 163 height 11
click at [346, 118] on link "**********" at bounding box center [296, 120] width 163 height 11
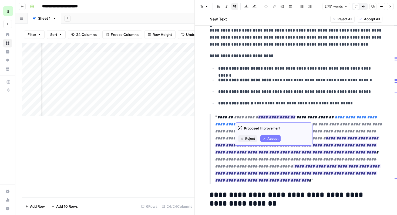
click at [270, 138] on span "Accept" at bounding box center [273, 138] width 11 height 5
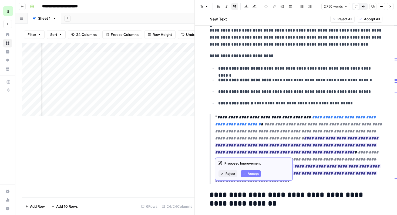
click at [330, 118] on link "**********" at bounding box center [296, 120] width 162 height 11
click at [256, 173] on span "Accept" at bounding box center [253, 174] width 11 height 5
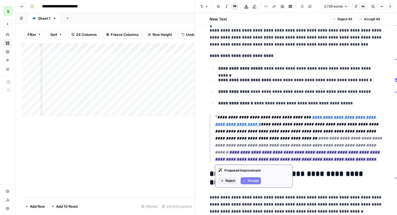
click at [255, 180] on span "Accept" at bounding box center [253, 181] width 11 height 5
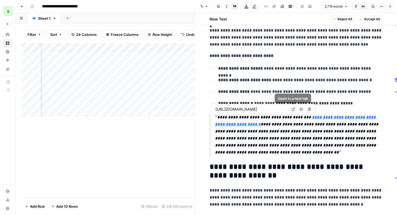
click at [294, 110] on icon at bounding box center [293, 109] width 3 height 3
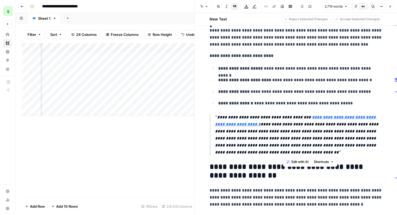
drag, startPoint x: 282, startPoint y: 118, endPoint x: 318, endPoint y: 156, distance: 52.4
copy p "**********"
click at [301, 161] on span "Edit with AI" at bounding box center [300, 162] width 17 height 5
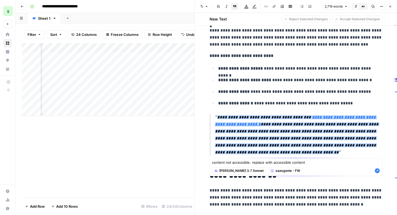
type textarea "content not accessible. replace with accessible content"
click at [243, 172] on span "Claude 3.7 Sonnet" at bounding box center [241, 171] width 44 height 5
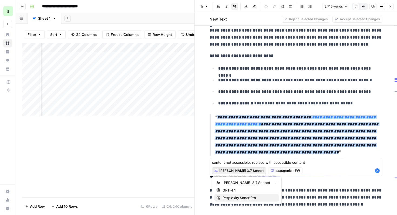
click at [247, 200] on span "Perplexity Sonar Pro" at bounding box center [249, 197] width 52 height 5
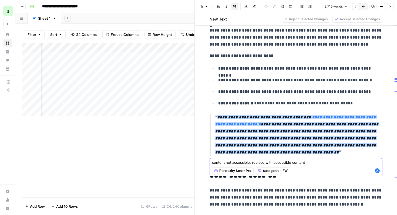
click at [378, 172] on icon "button" at bounding box center [377, 171] width 5 height 5
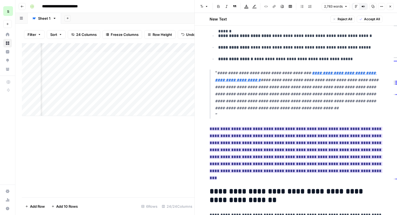
scroll to position [641, 0]
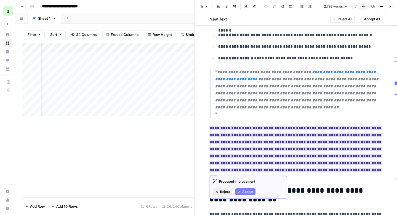
click at [227, 191] on span "Reject" at bounding box center [225, 192] width 10 height 5
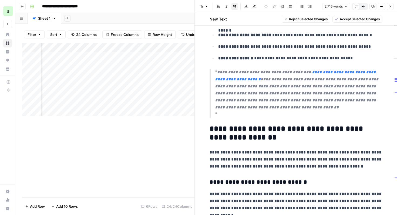
drag, startPoint x: 295, startPoint y: 108, endPoint x: 214, endPoint y: 72, distance: 89.0
click at [214, 72] on blockquote "**********" at bounding box center [296, 93] width 173 height 49
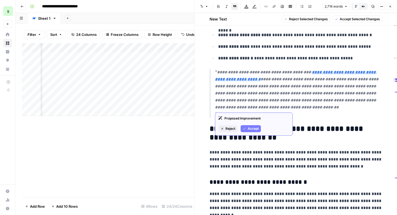
click at [248, 130] on span "Accept" at bounding box center [253, 128] width 11 height 5
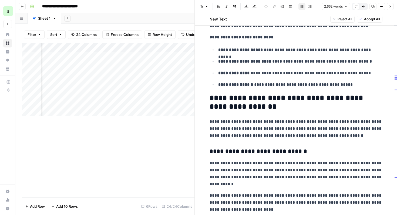
scroll to position [614, 0]
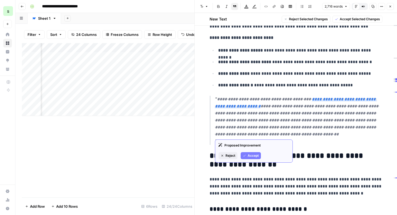
click at [232, 155] on span "Reject" at bounding box center [231, 156] width 10 height 5
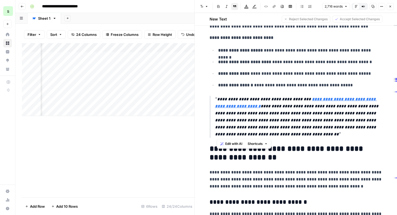
drag, startPoint x: 298, startPoint y: 134, endPoint x: 212, endPoint y: 98, distance: 93.6
click at [212, 98] on blockquote "**********" at bounding box center [296, 117] width 173 height 42
click at [235, 142] on span "Edit with AI" at bounding box center [233, 144] width 17 height 5
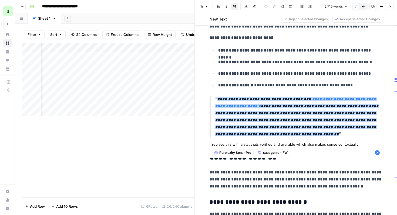
type textarea "replace this with a stat thats verified and available which also makes sense co…"
click at [379, 155] on icon "button" at bounding box center [377, 152] width 5 height 5
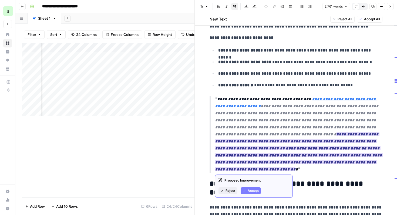
click at [255, 189] on span "Accept" at bounding box center [253, 191] width 11 height 5
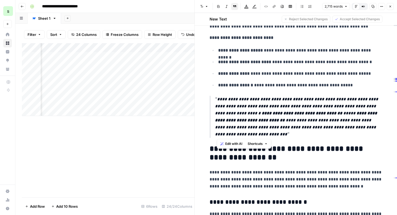
drag, startPoint x: 265, startPoint y: 135, endPoint x: 211, endPoint y: 101, distance: 63.1
click at [211, 101] on blockquote "**********" at bounding box center [296, 117] width 173 height 42
click at [239, 145] on span "Edit with AI" at bounding box center [233, 144] width 17 height 5
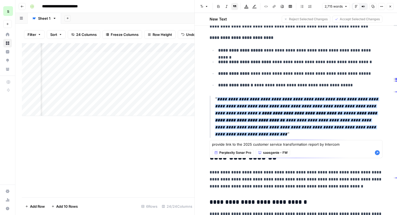
type textarea "provide link to the 2025 customer service transformation report by Intercom"
click at [377, 152] on icon "button" at bounding box center [377, 153] width 5 height 5
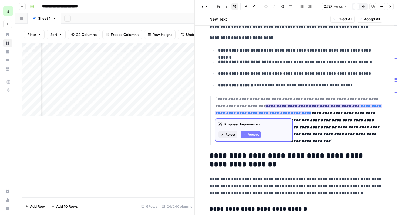
click at [254, 134] on span "Accept" at bounding box center [253, 134] width 11 height 5
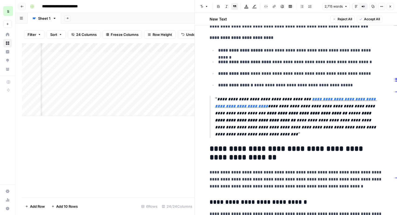
click at [317, 101] on link "**********" at bounding box center [296, 102] width 162 height 11
click at [293, 91] on icon at bounding box center [293, 91] width 3 height 3
drag, startPoint x: 307, startPoint y: 100, endPoint x: 260, endPoint y: 107, distance: 47.6
click at [260, 107] on p "**********" at bounding box center [299, 117] width 168 height 42
copy link "**********"
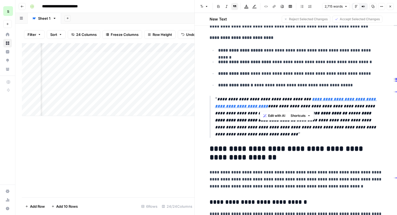
click at [328, 126] on p "**********" at bounding box center [299, 117] width 168 height 42
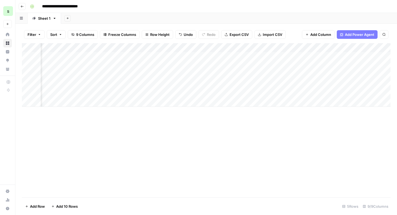
click at [292, 54] on div "Add Column" at bounding box center [206, 75] width 369 height 64
click at [228, 51] on div "Add Column" at bounding box center [206, 75] width 369 height 64
click at [199, 57] on div "Add Column" at bounding box center [206, 75] width 369 height 64
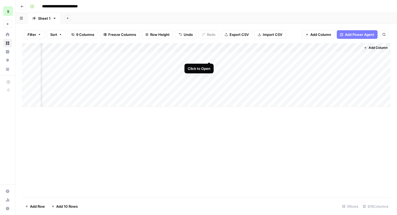
click at [209, 56] on div "Add Column" at bounding box center [206, 75] width 369 height 64
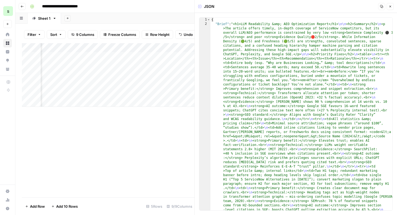
click at [393, 5] on button "Close" at bounding box center [390, 6] width 7 height 7
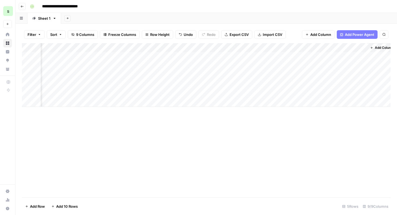
click at [216, 46] on div "Add Column" at bounding box center [206, 75] width 369 height 64
type input "Aeo Visibility Suggestions"
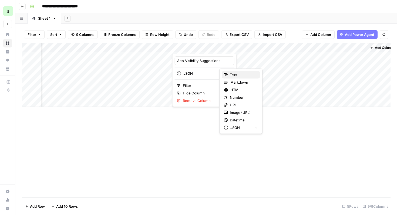
click at [236, 75] on span "Text" at bounding box center [243, 74] width 26 height 5
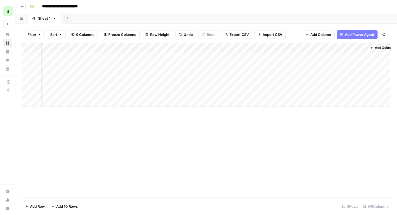
click at [212, 56] on div "Add Column" at bounding box center [206, 75] width 369 height 64
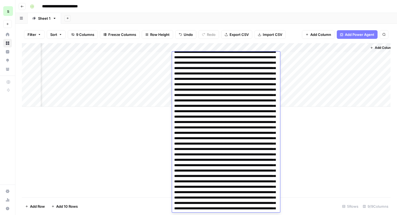
scroll to position [0, 0]
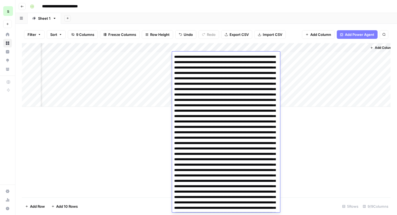
click at [214, 50] on div "Add Column" at bounding box center [206, 75] width 369 height 64
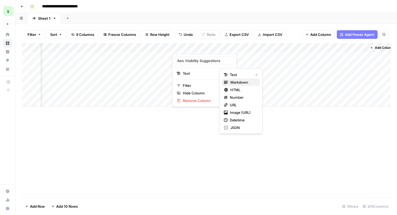
click at [231, 81] on span "Markdown" at bounding box center [243, 82] width 25 height 5
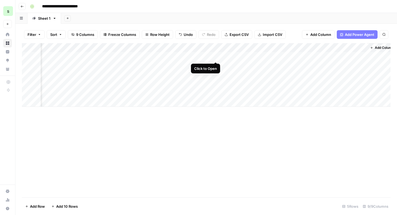
click at [216, 56] on div "Add Column" at bounding box center [206, 75] width 369 height 64
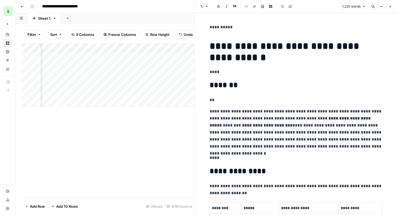
click at [391, 5] on icon "button" at bounding box center [390, 6] width 3 height 3
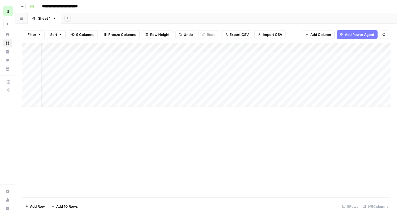
scroll to position [0, 76]
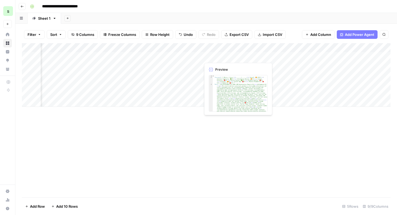
click at [226, 59] on div "Add Column" at bounding box center [206, 75] width 369 height 64
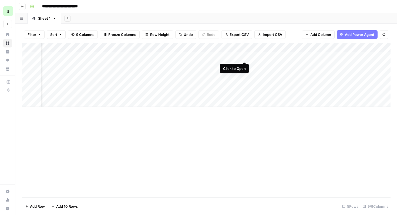
click at [244, 56] on div "Add Column" at bounding box center [206, 75] width 369 height 64
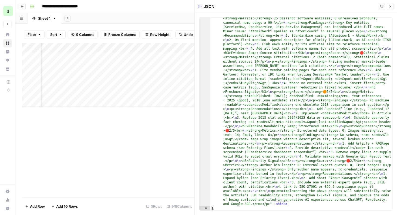
scroll to position [473, 0]
click at [391, 6] on icon "button" at bounding box center [390, 6] width 3 height 3
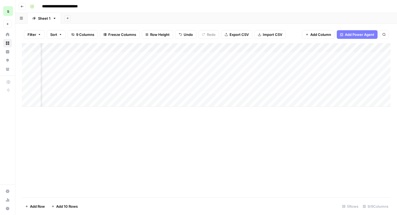
click at [198, 46] on div "Add Column" at bounding box center [206, 75] width 369 height 64
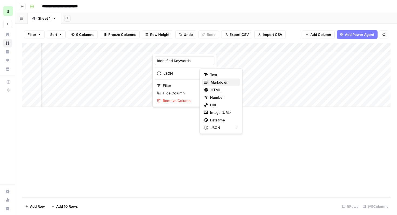
click at [213, 83] on span "Markdown" at bounding box center [223, 82] width 25 height 5
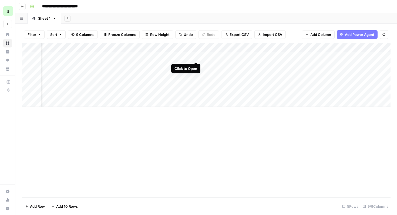
click at [196, 56] on div "Add Column" at bounding box center [206, 75] width 369 height 64
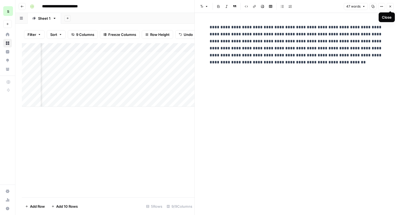
click at [390, 7] on icon "button" at bounding box center [391, 7] width 2 height 2
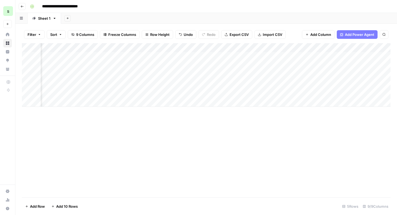
click at [245, 46] on div "Add Column" at bounding box center [206, 75] width 369 height 64
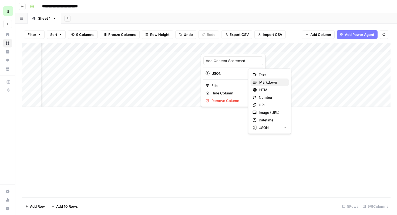
click at [260, 82] on span "Markdown" at bounding box center [271, 82] width 25 height 5
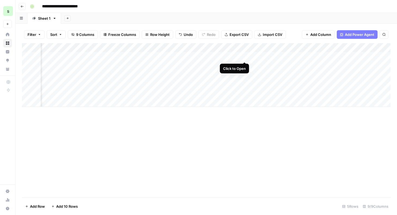
click at [246, 57] on div "Add Column" at bounding box center [206, 75] width 369 height 64
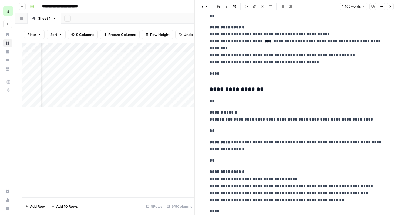
scroll to position [2146, 0]
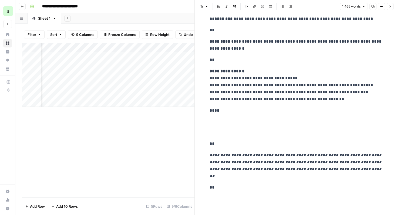
click at [391, 6] on icon "button" at bounding box center [390, 6] width 3 height 3
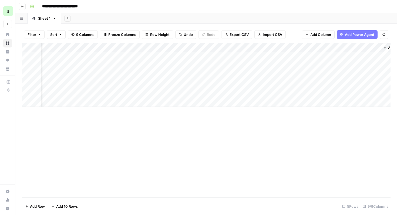
scroll to position [0, 159]
click at [330, 57] on div "Add Column" at bounding box center [206, 75] width 369 height 64
click at [376, 48] on span "Add Column" at bounding box center [378, 47] width 19 height 5
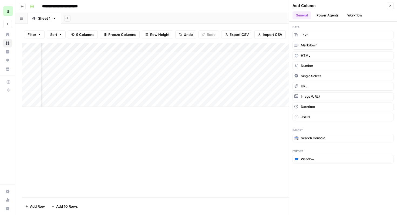
click at [331, 18] on button "Power Agents" at bounding box center [328, 15] width 29 height 8
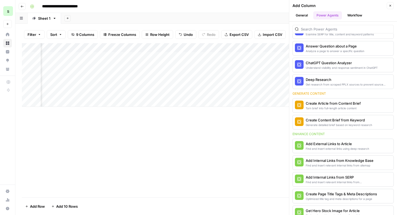
scroll to position [31, 0]
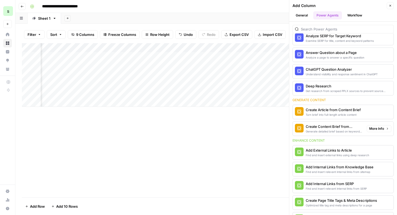
click at [345, 127] on div "Create Content Brief from Keyword" at bounding box center [334, 126] width 57 height 5
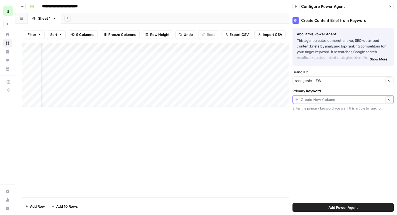
click at [352, 100] on input "Primary Keyword" at bounding box center [342, 99] width 83 height 5
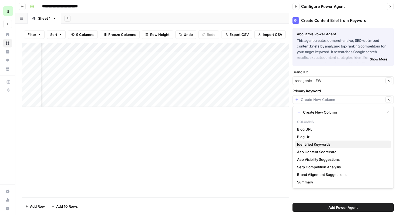
click at [341, 143] on span "Identified Keywords" at bounding box center [342, 144] width 90 height 5
type input "Identified Keywords"
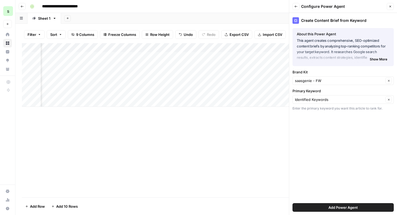
click at [348, 207] on span "Add Power Agent" at bounding box center [343, 207] width 29 height 5
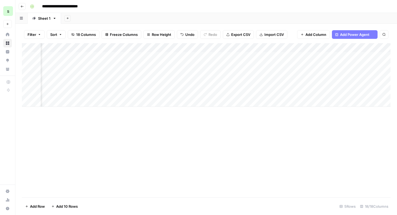
scroll to position [0, 254]
click at [309, 56] on div "Add Column" at bounding box center [206, 75] width 369 height 64
